Goal: Task Accomplishment & Management: Use online tool/utility

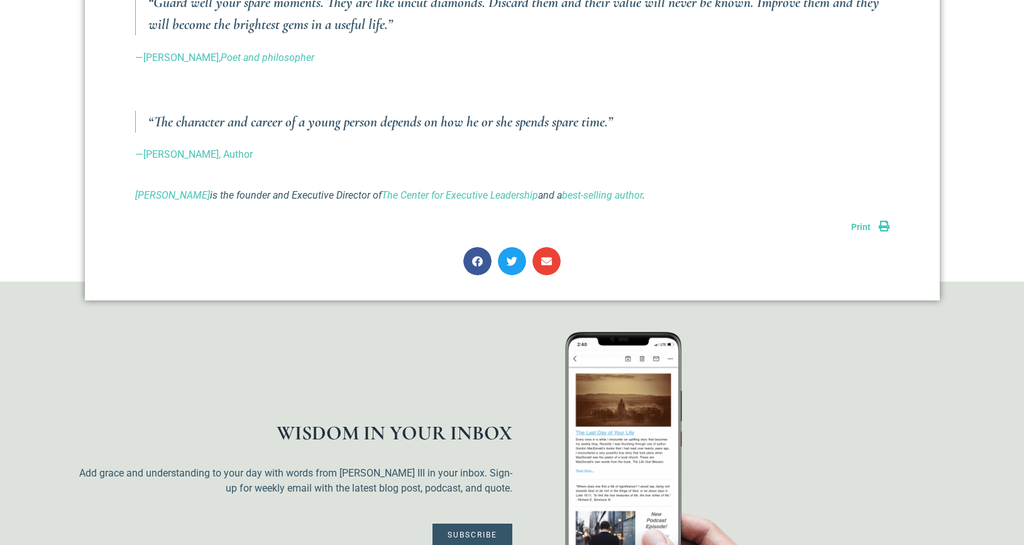
scroll to position [1416, 0]
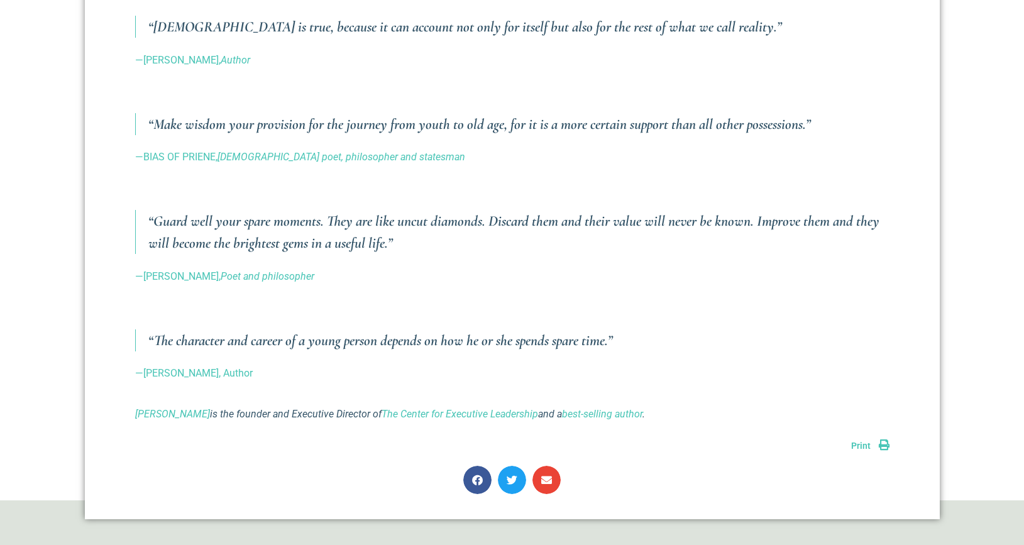
click at [887, 441] on link "Print" at bounding box center [870, 446] width 38 height 10
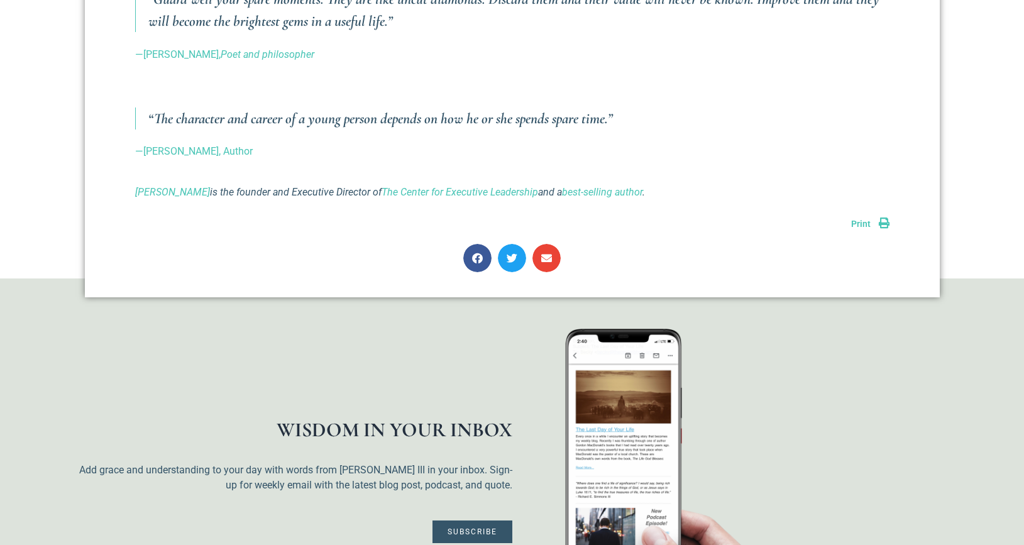
scroll to position [1641, 0]
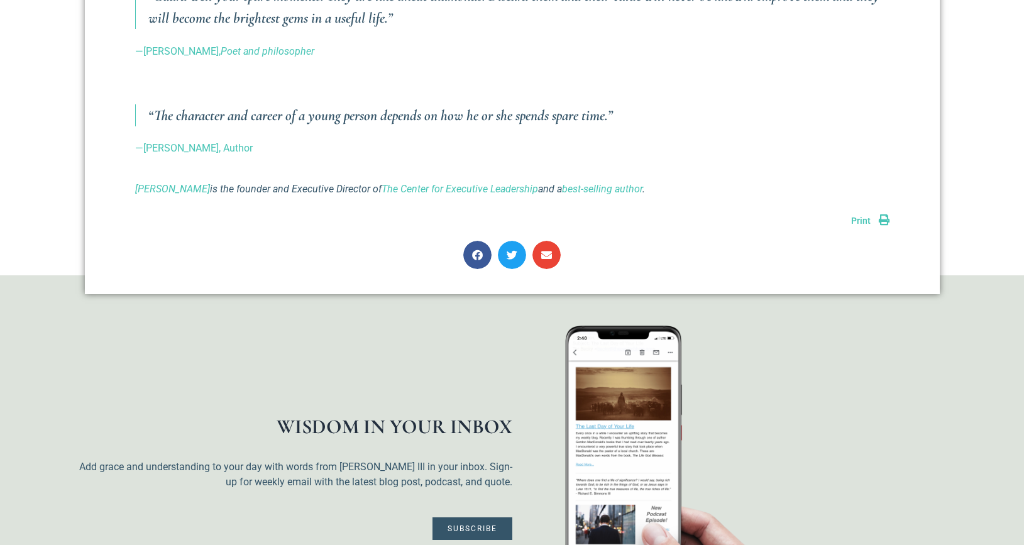
click at [883, 216] on link "Print" at bounding box center [870, 221] width 38 height 10
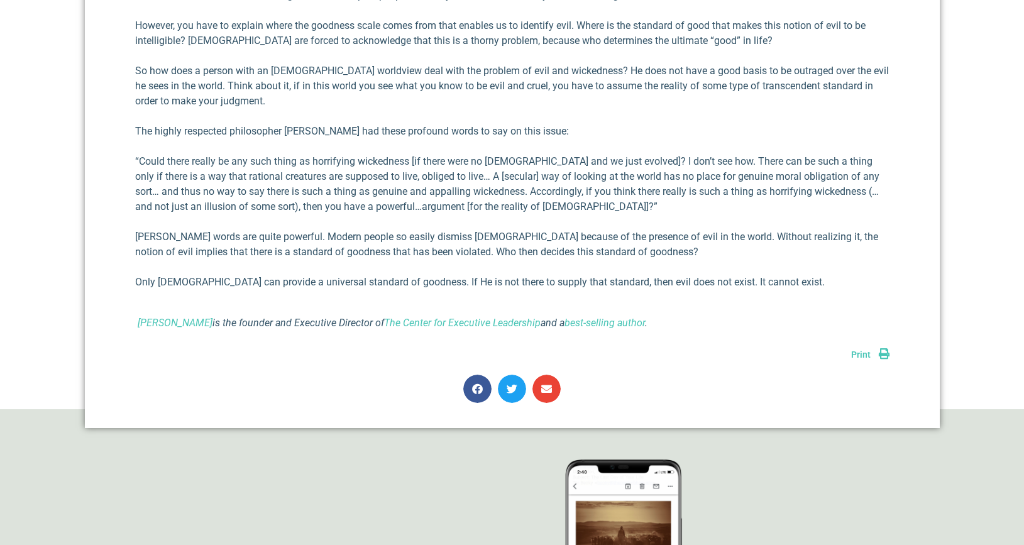
scroll to position [843, 0]
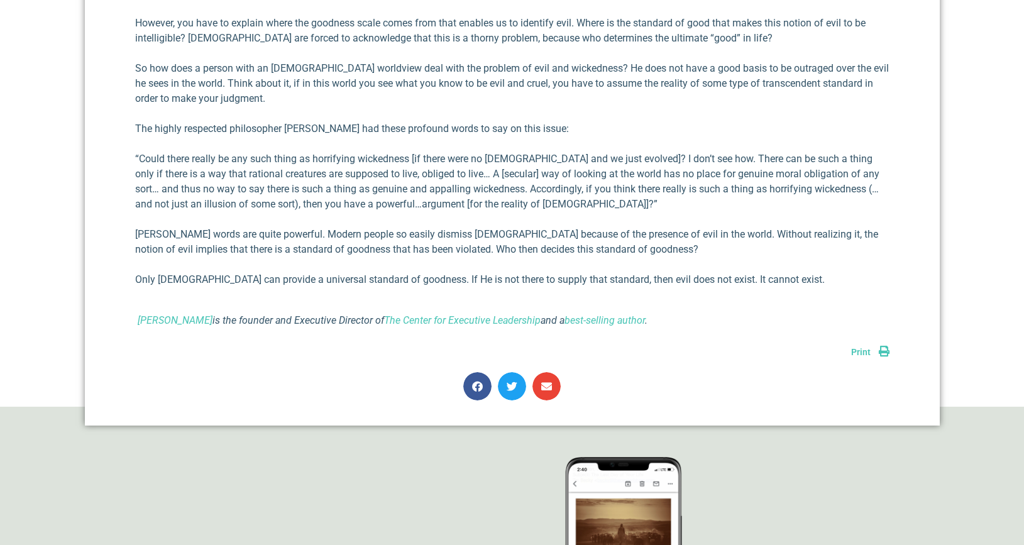
click at [882, 349] on link "Print" at bounding box center [870, 352] width 38 height 10
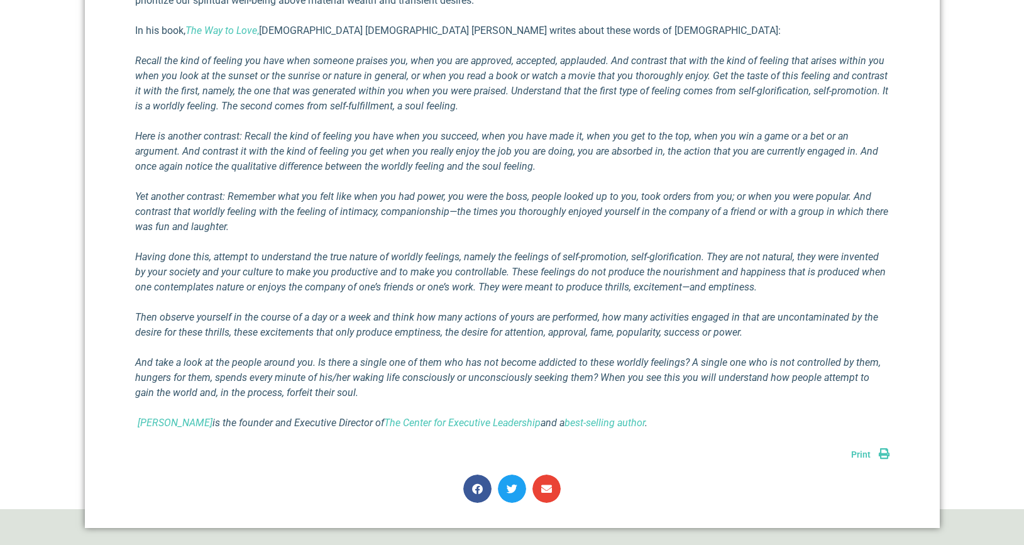
scroll to position [652, 0]
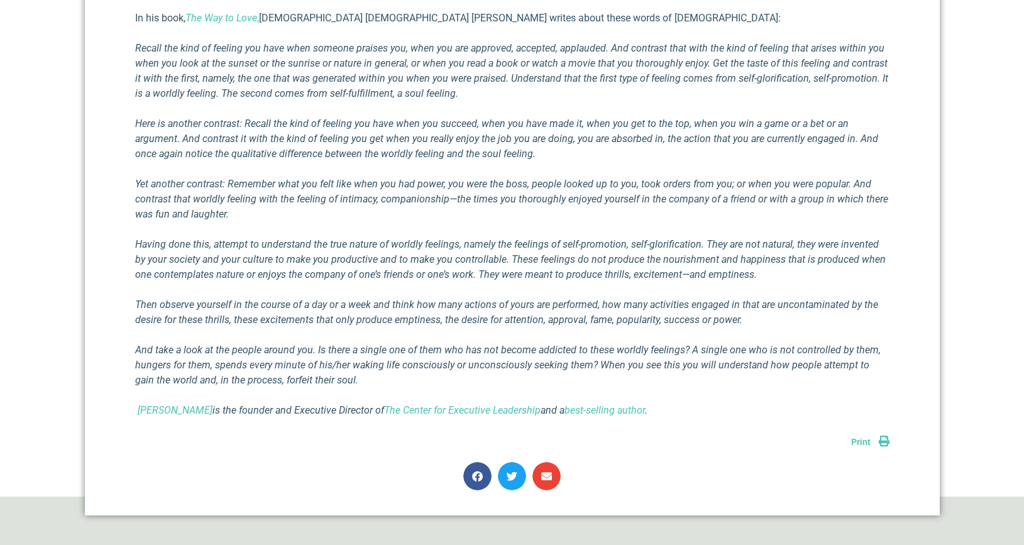
click at [885, 439] on link "Print" at bounding box center [870, 442] width 38 height 10
